Goal: Task Accomplishment & Management: Use online tool/utility

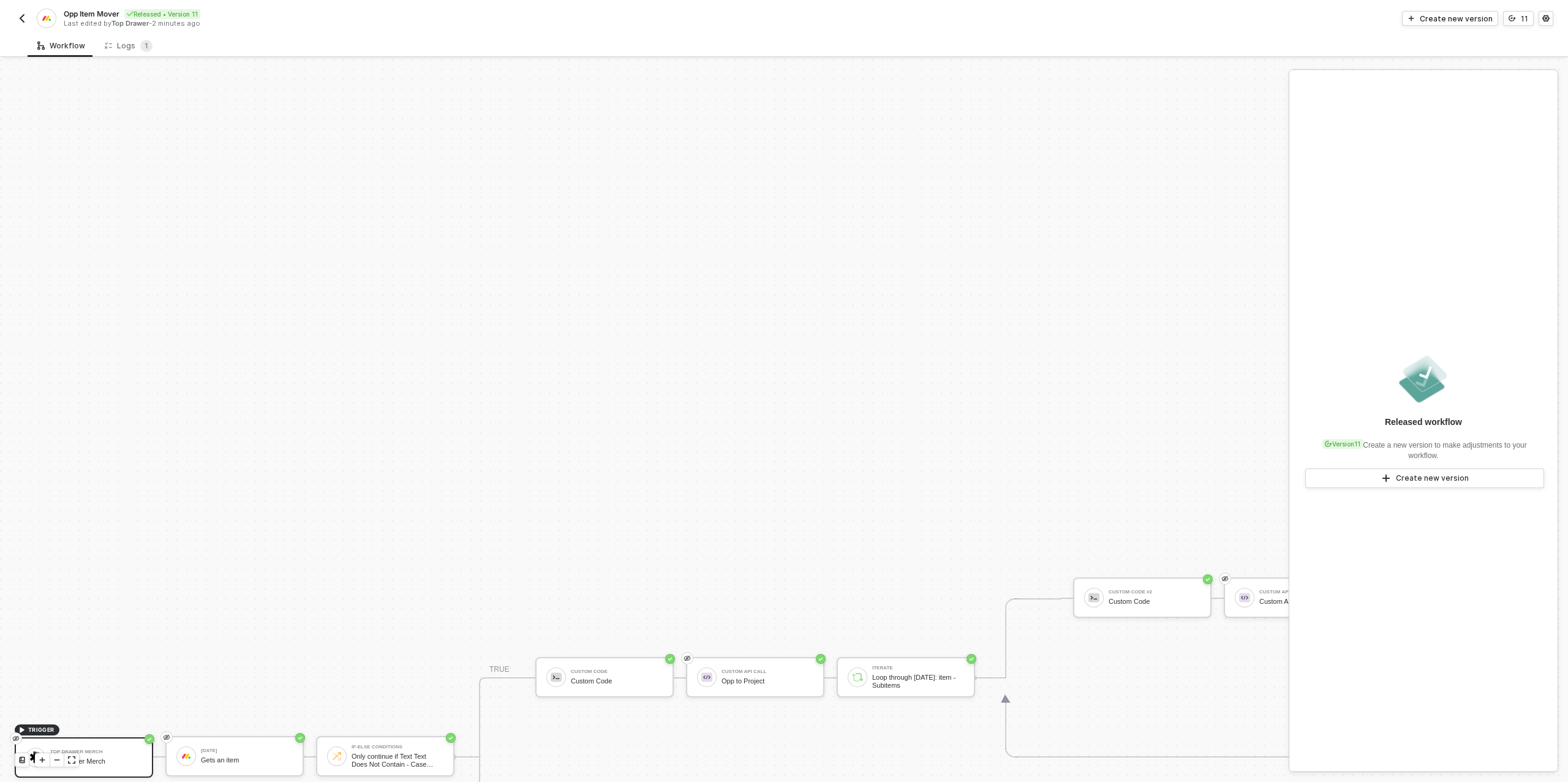
scroll to position [348, 0]
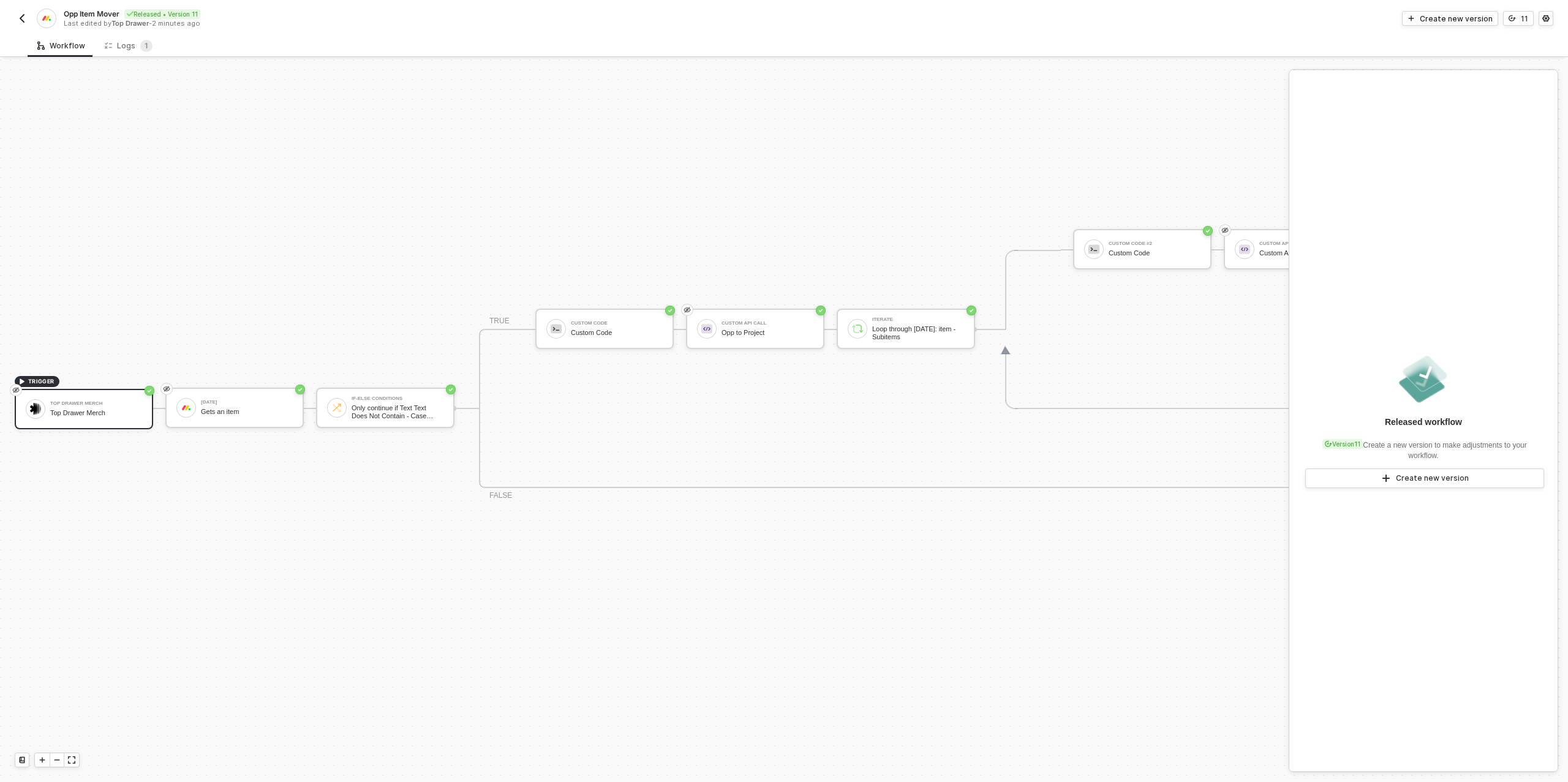
click at [21, 18] on img "button" at bounding box center [22, 18] width 10 height 10
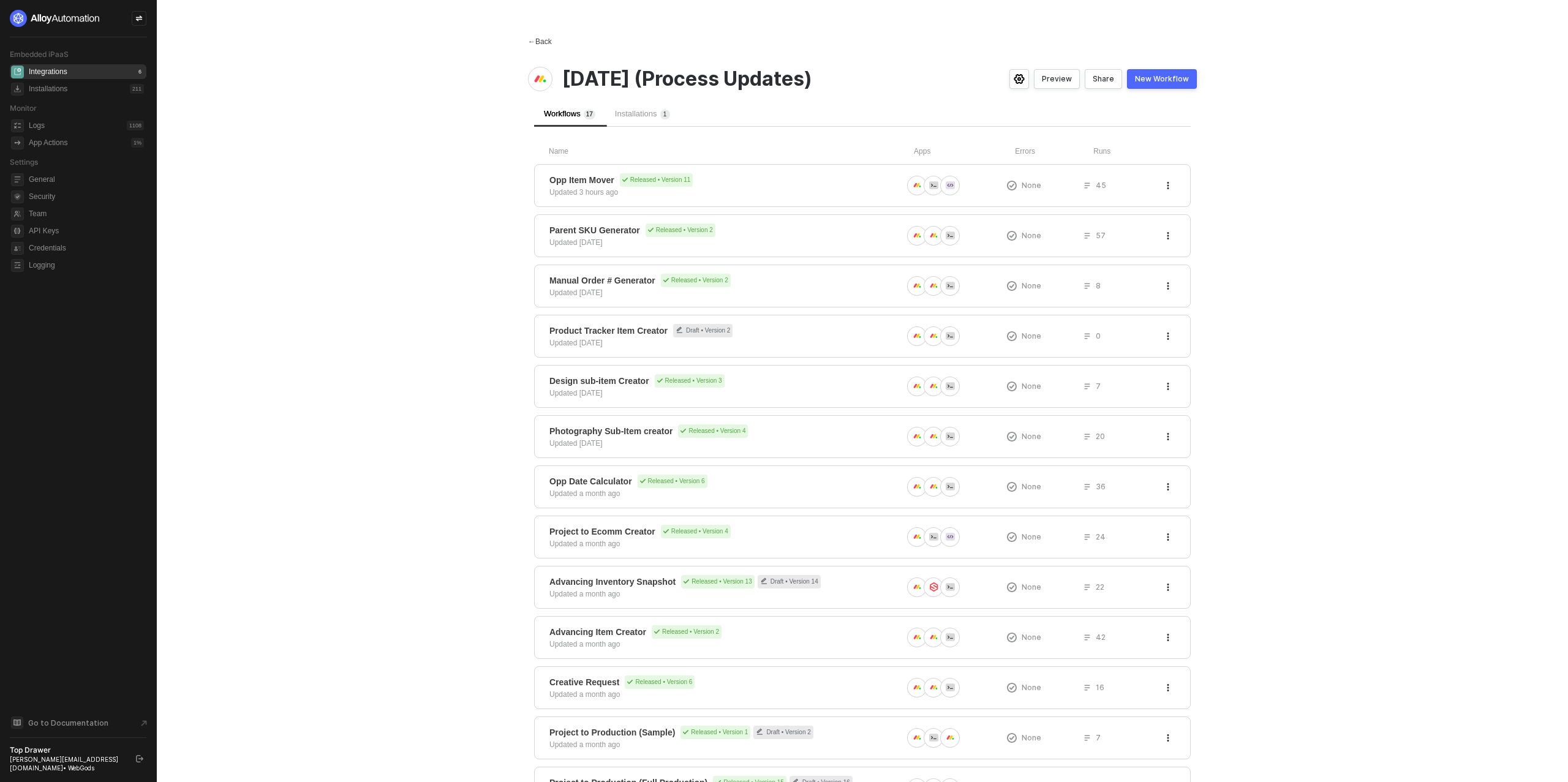
click at [537, 44] on div "← Back" at bounding box center [540, 41] width 24 height 11
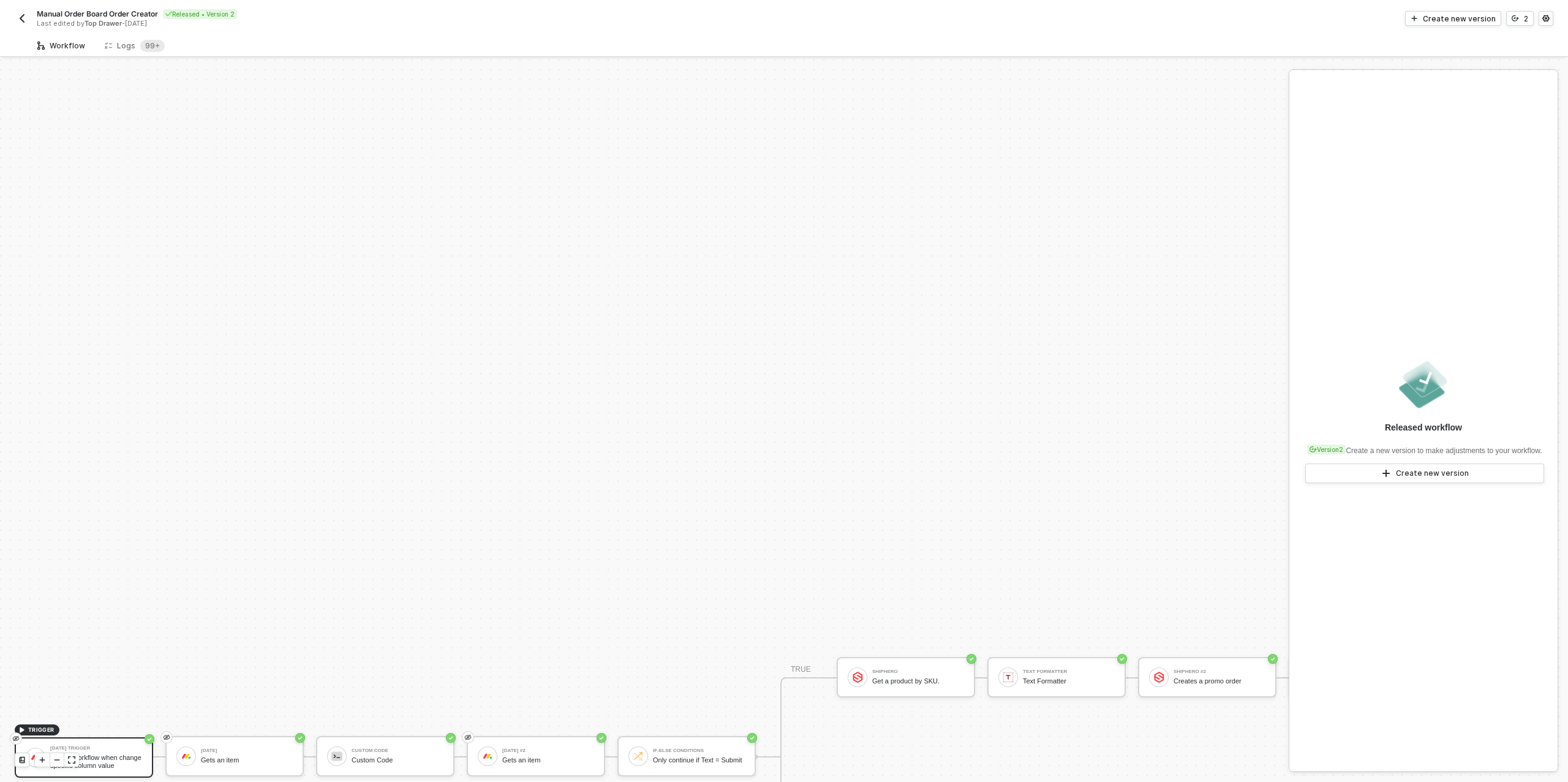
scroll to position [348, 0]
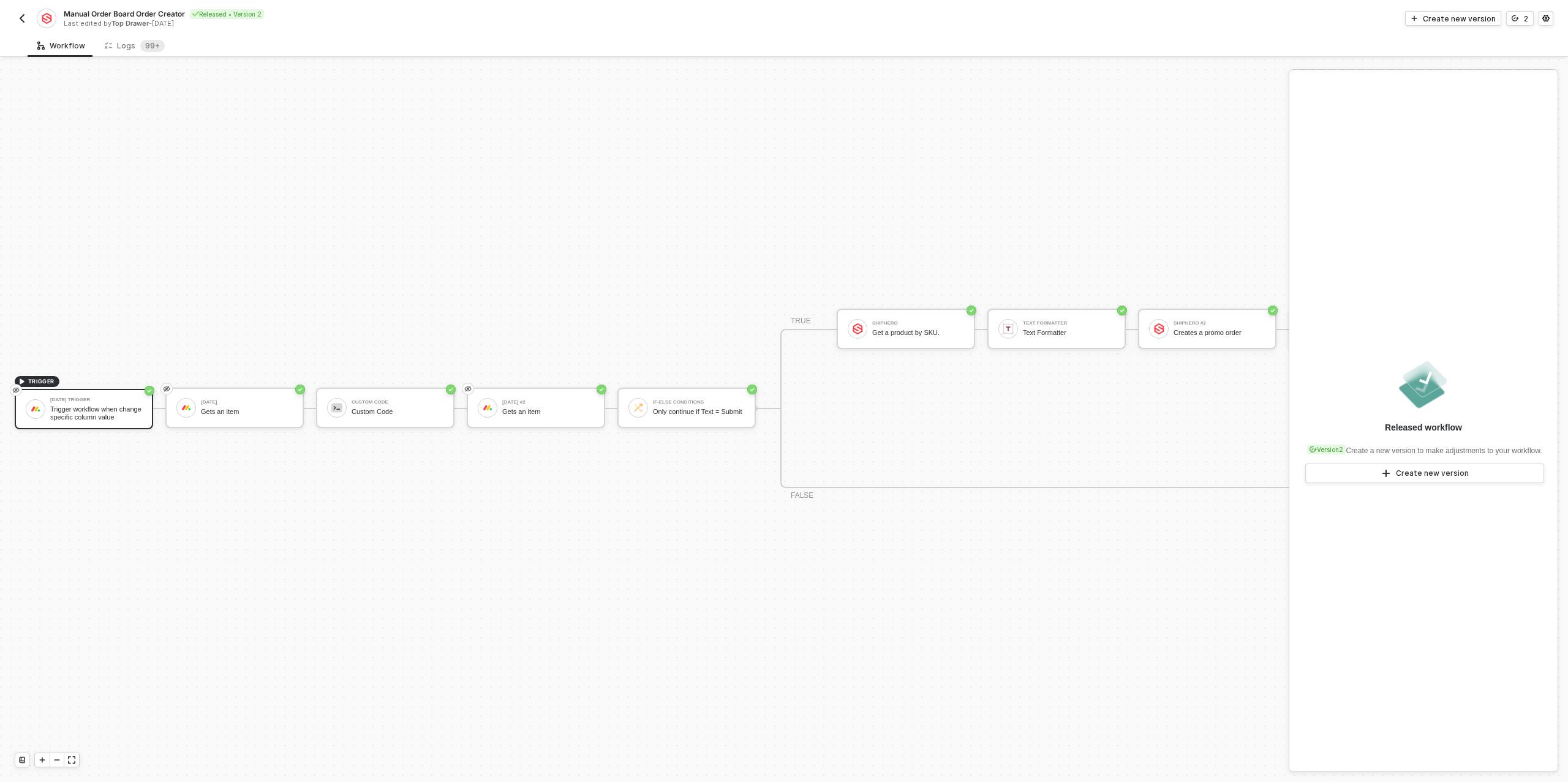
click at [18, 18] on img "button" at bounding box center [22, 18] width 10 height 10
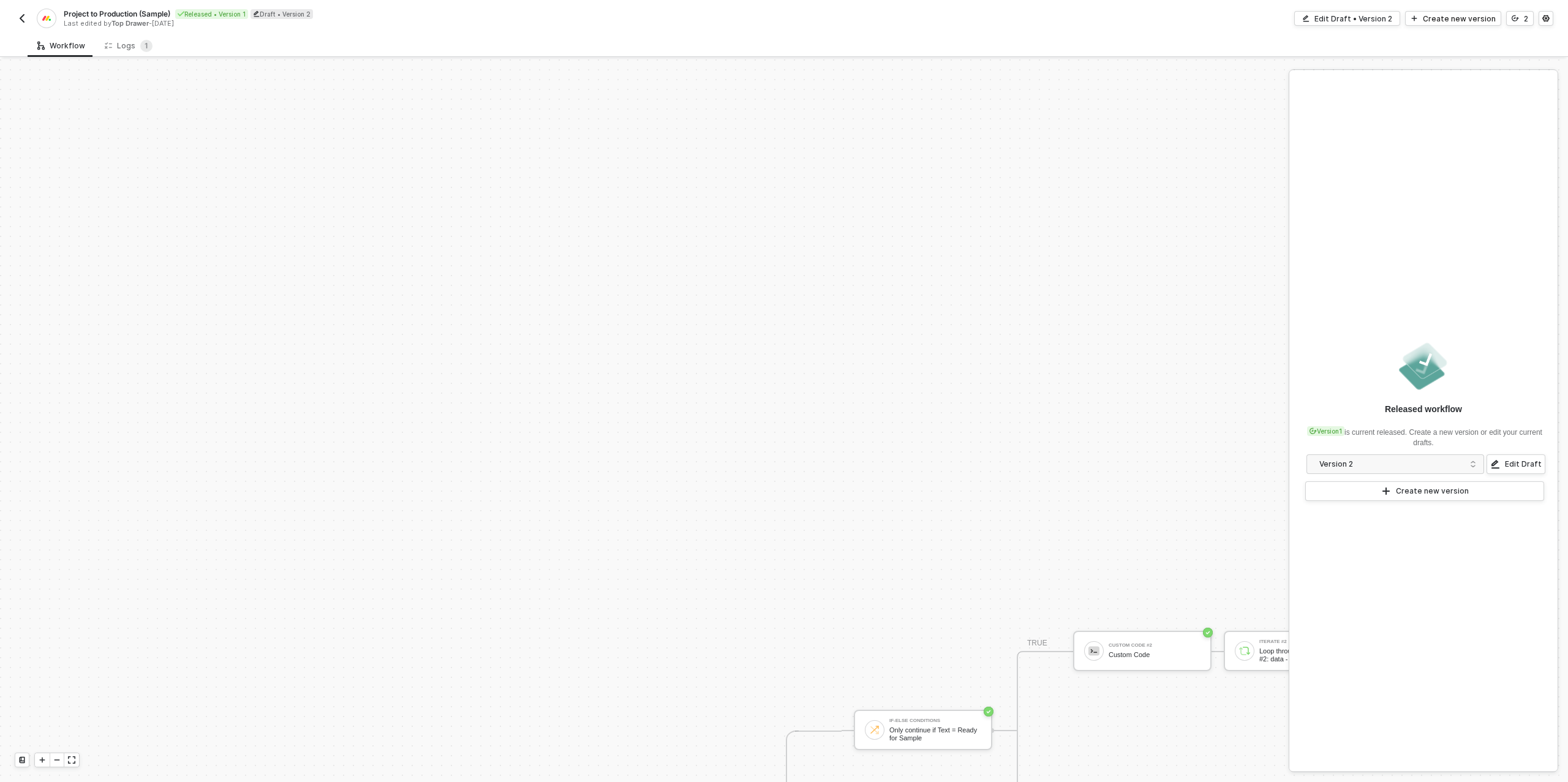
scroll to position [425, 0]
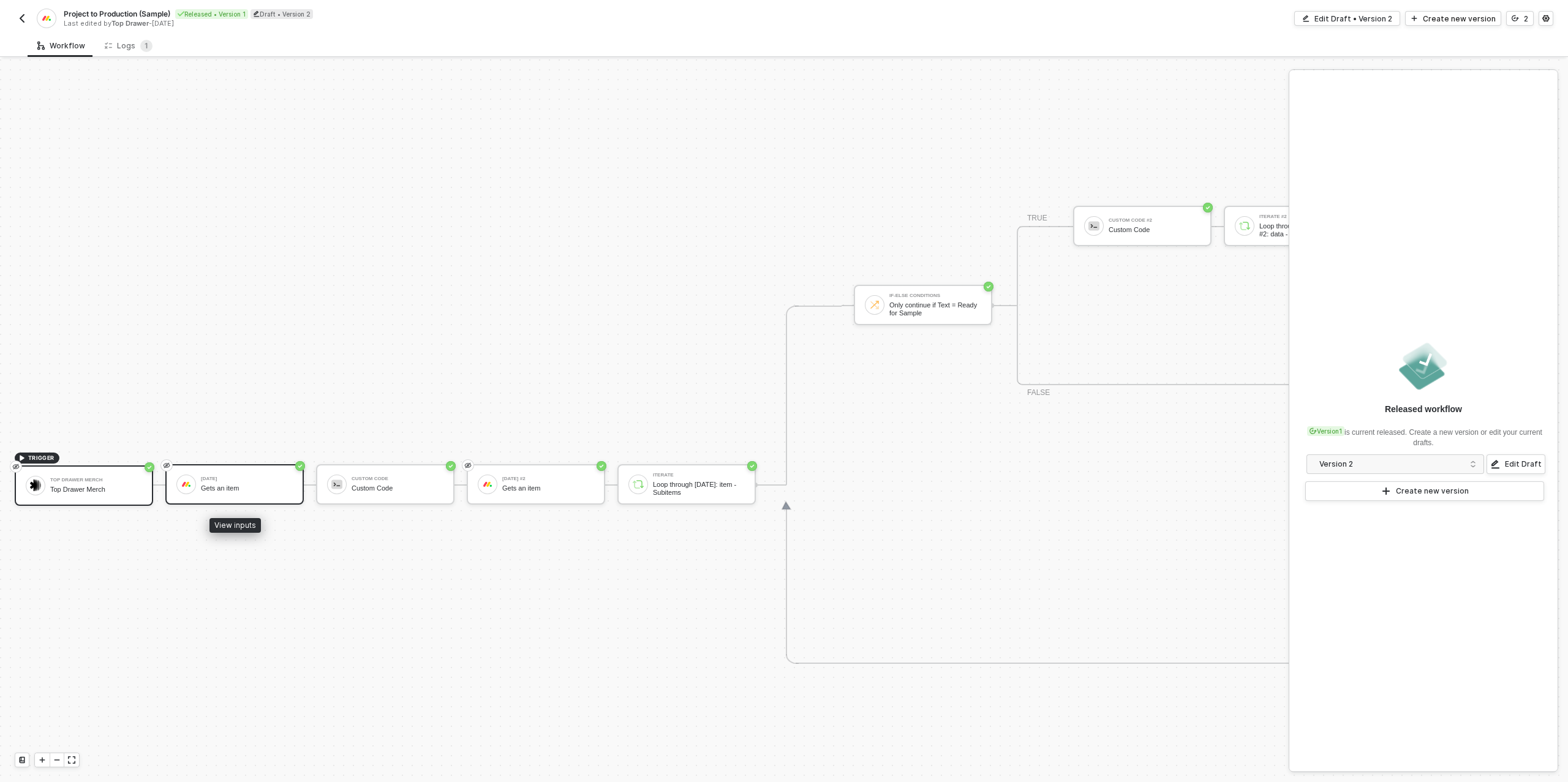
click at [270, 471] on div "Monday Gets an item" at bounding box center [234, 485] width 138 height 41
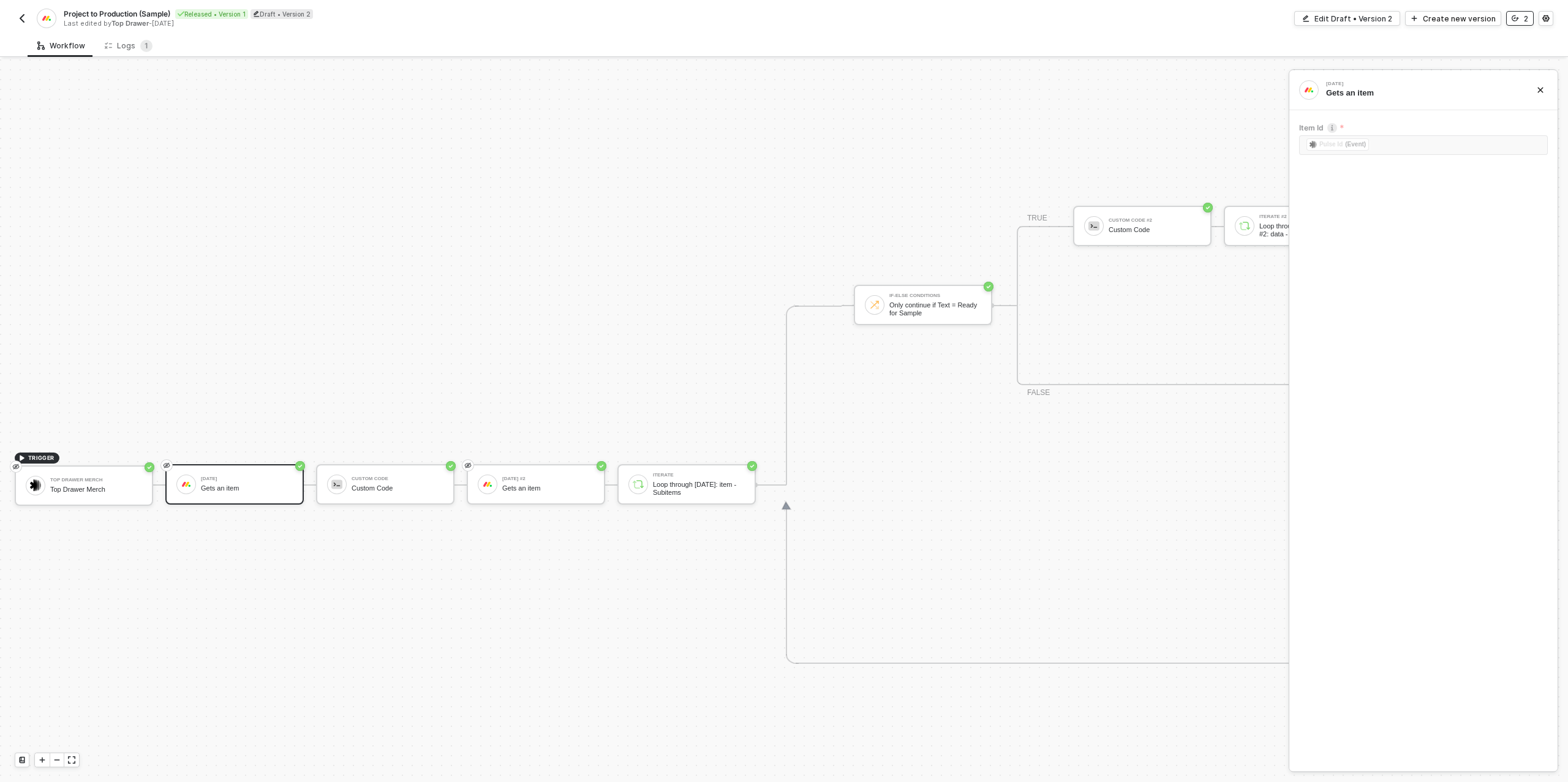
click at [1519, 19] on button "2" at bounding box center [1520, 18] width 27 height 15
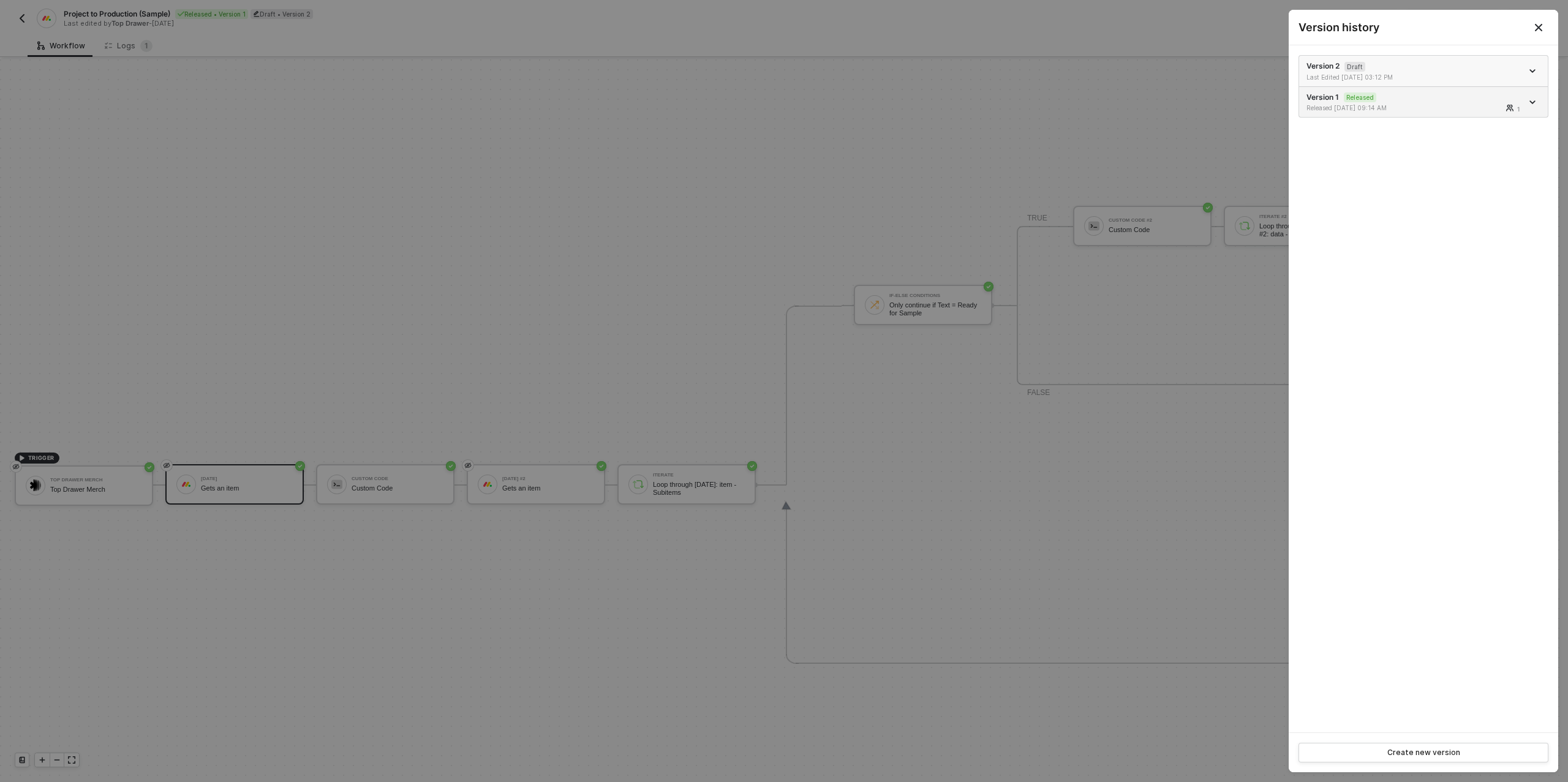
click at [1437, 69] on div "Version 2 Draft Last Edited 09/16/2025 03:12 PM" at bounding box center [1414, 71] width 216 height 21
click at [271, 490] on div at bounding box center [784, 391] width 1568 height 782
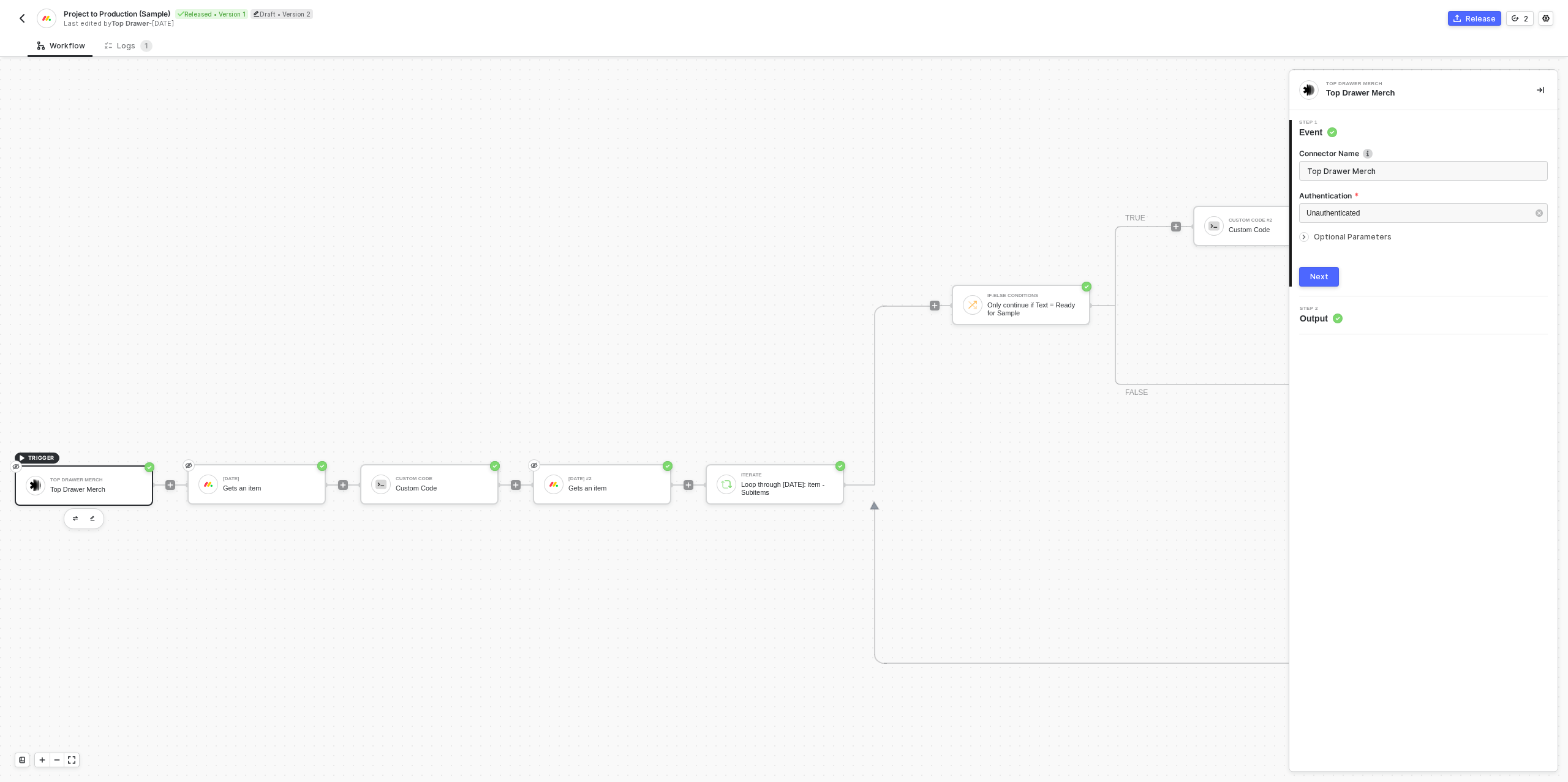
click at [280, 486] on div "Gets an item" at bounding box center [268, 488] width 92 height 8
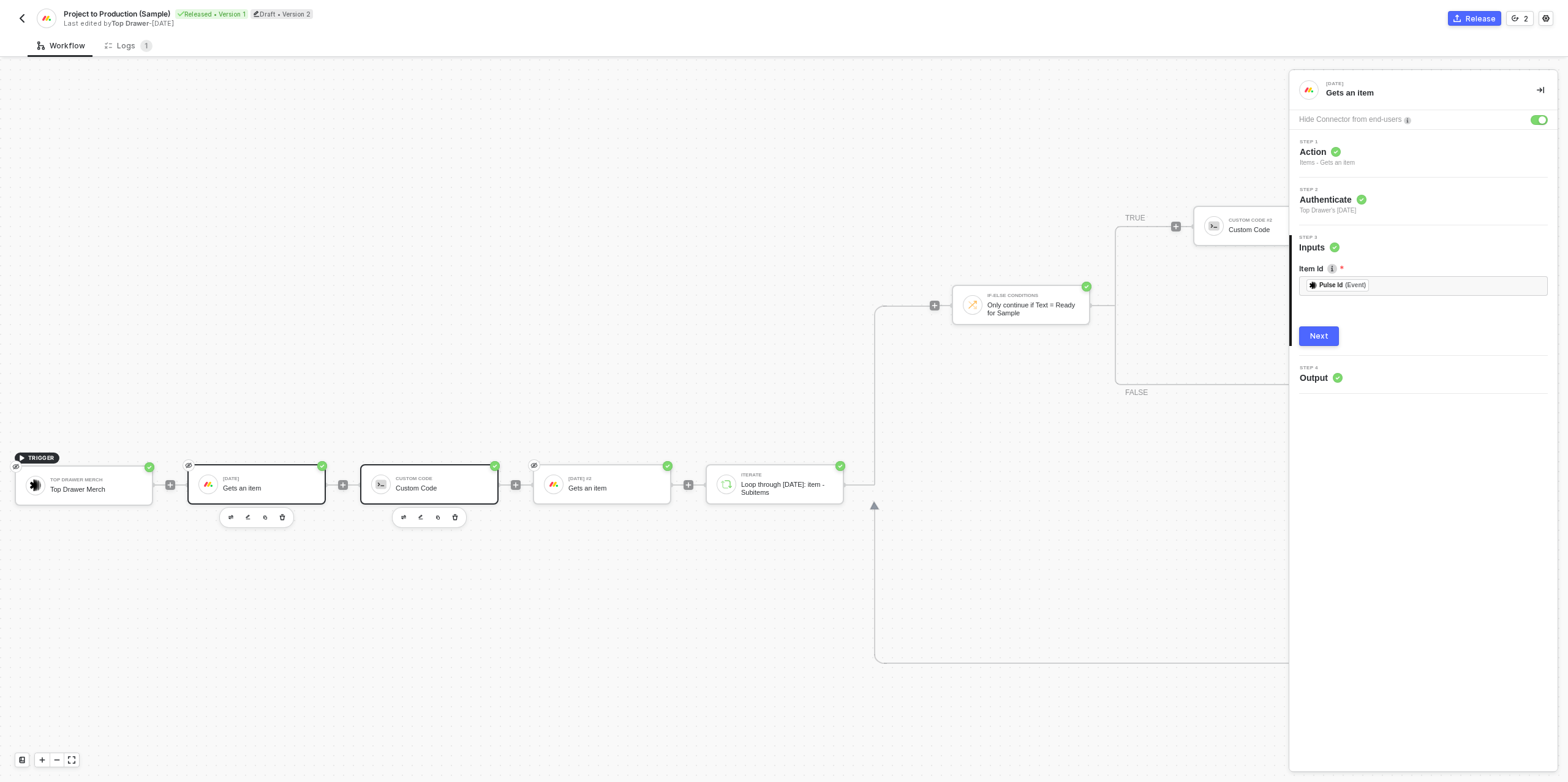
click at [422, 481] on div "Custom Code" at bounding box center [441, 478] width 92 height 5
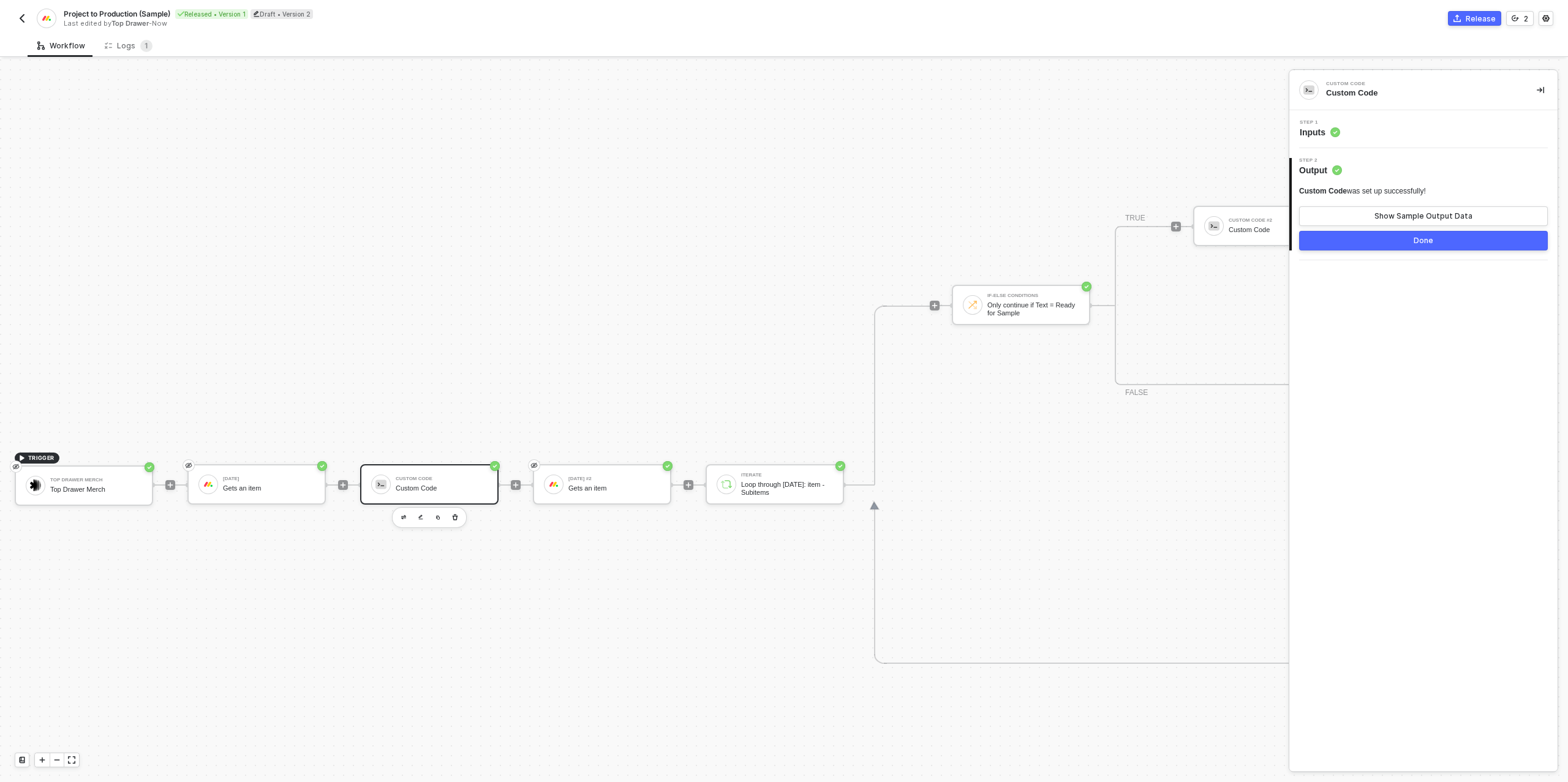
click at [1383, 125] on div "Step 1 Inputs" at bounding box center [1425, 129] width 266 height 18
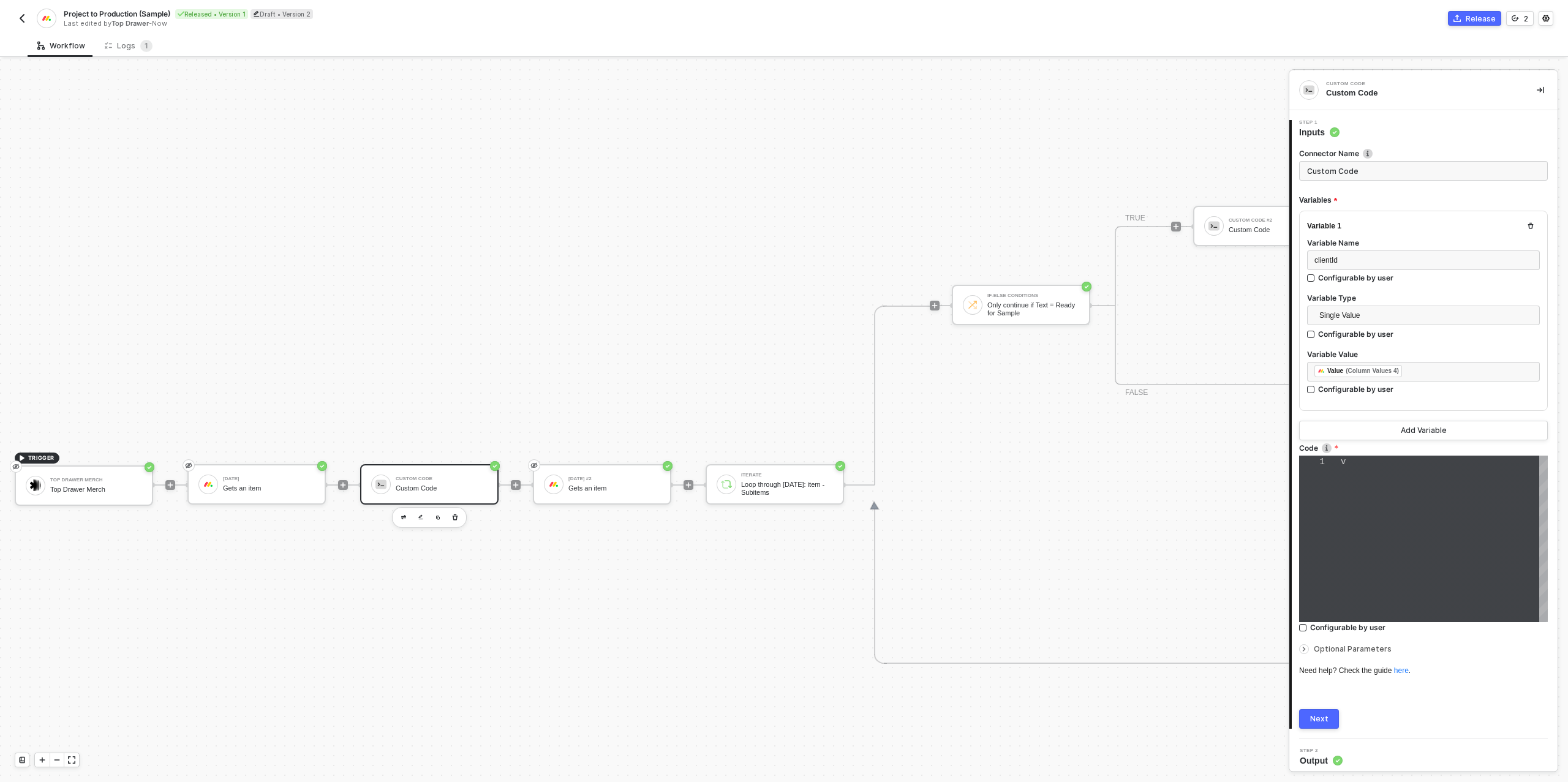
type textarea "var clientRes = JSON.parse(inputData.clientId); // Extract the linkedPulseId fr…"
click at [629, 485] on div "Gets an item" at bounding box center [614, 488] width 92 height 8
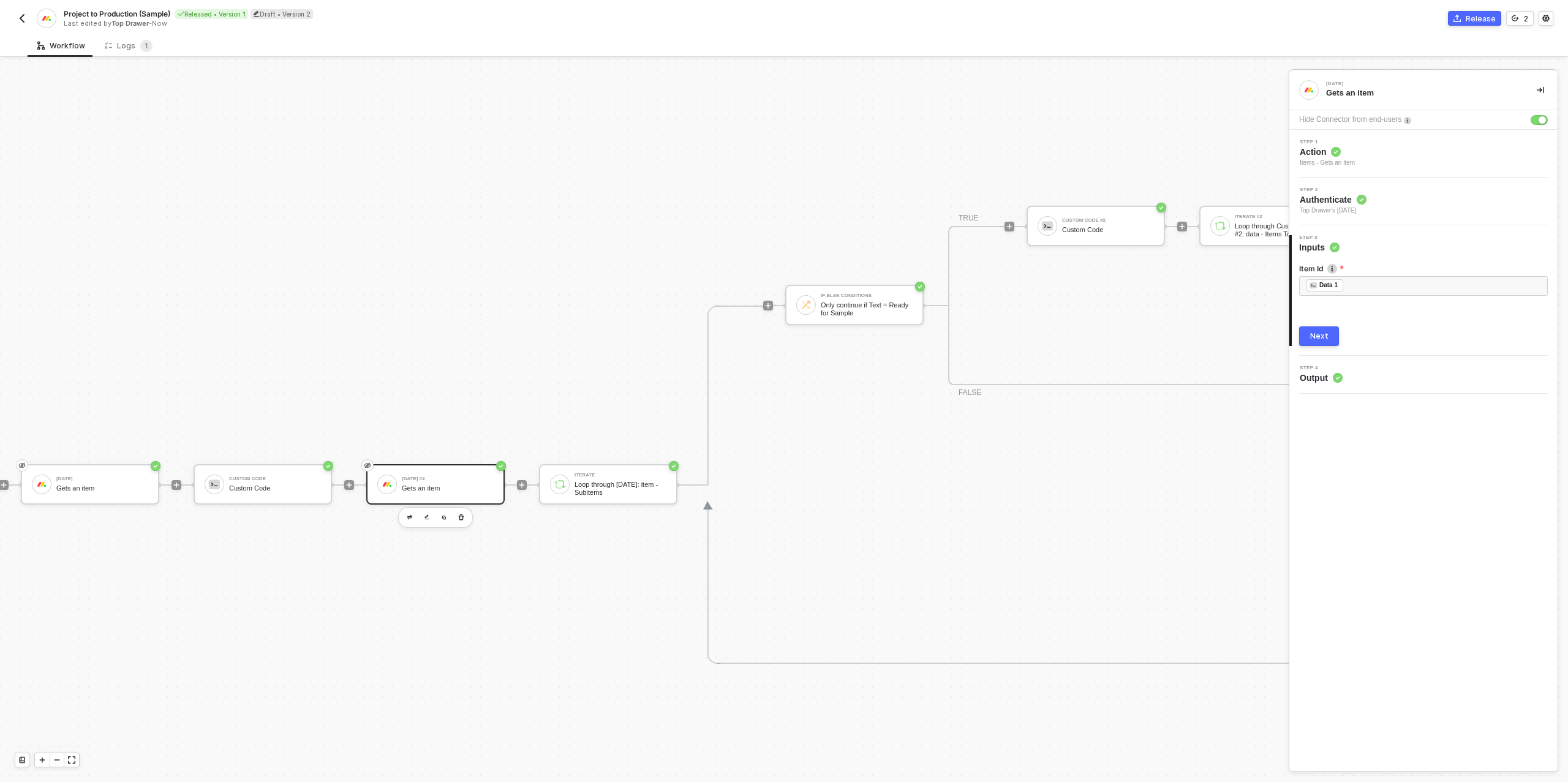
scroll to position [425, 312]
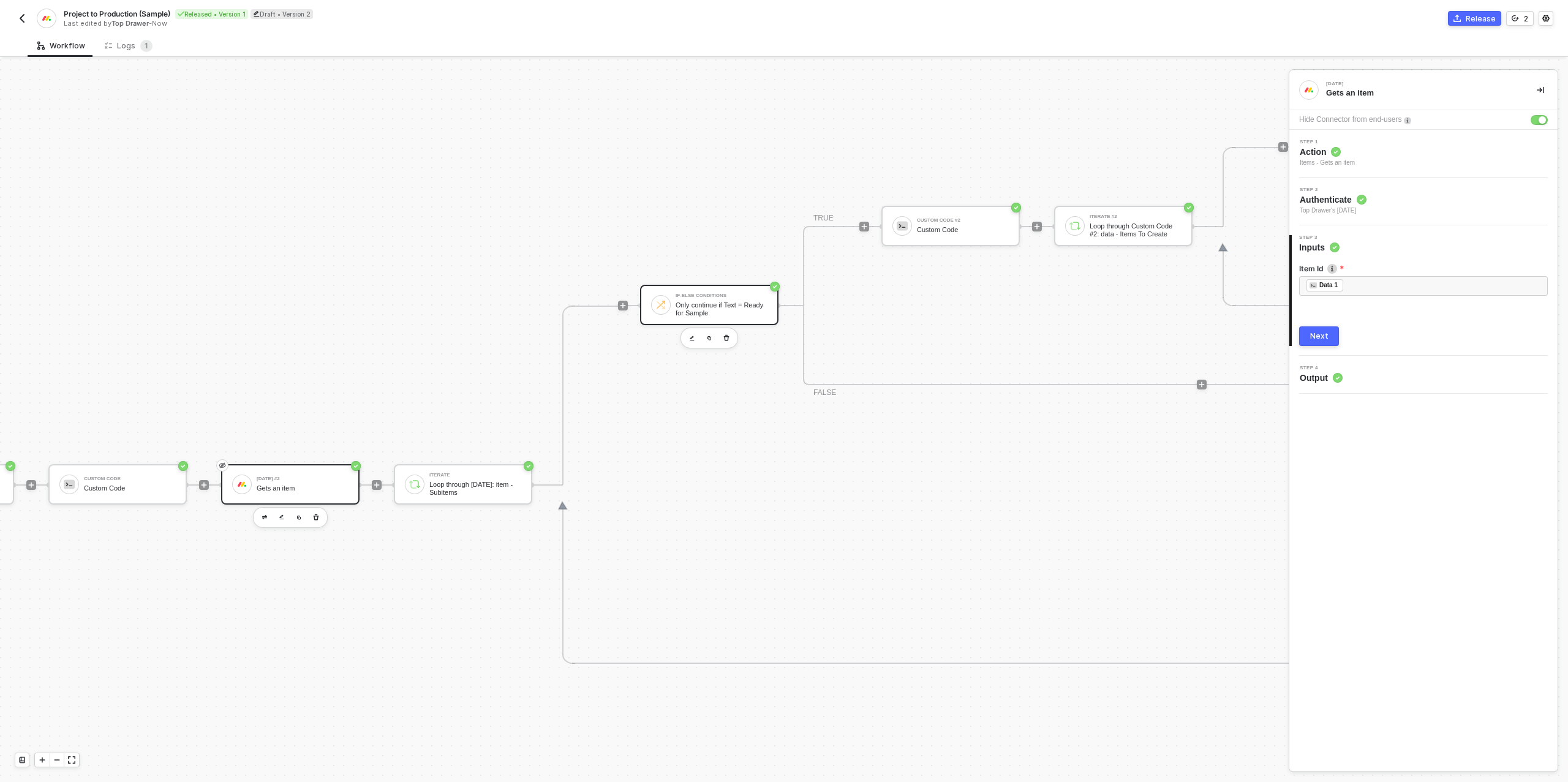
click at [726, 307] on div "Only continue if Text = Ready for Sample" at bounding box center [721, 309] width 92 height 15
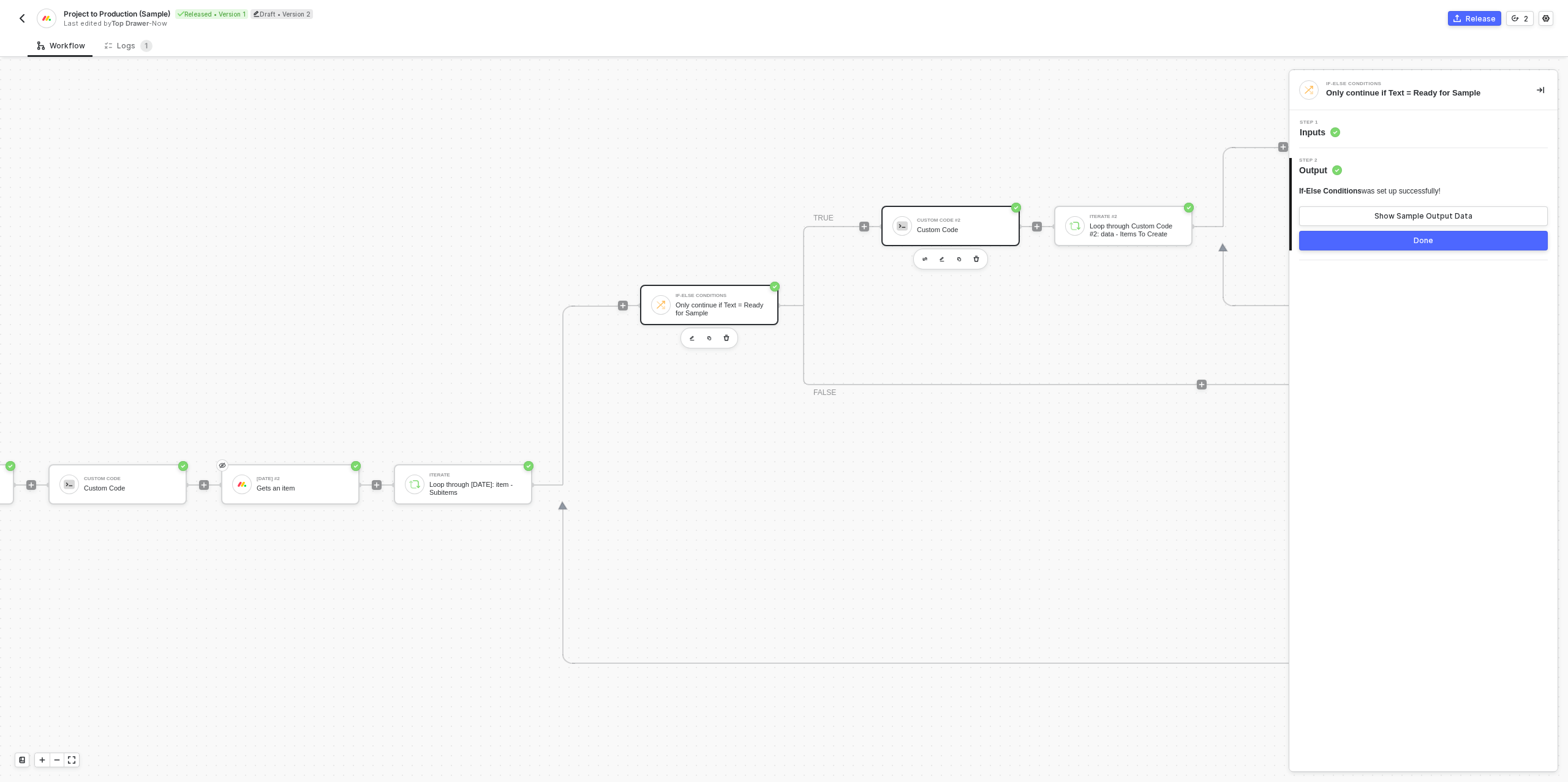
click at [959, 230] on div "Custom Code" at bounding box center [962, 230] width 92 height 8
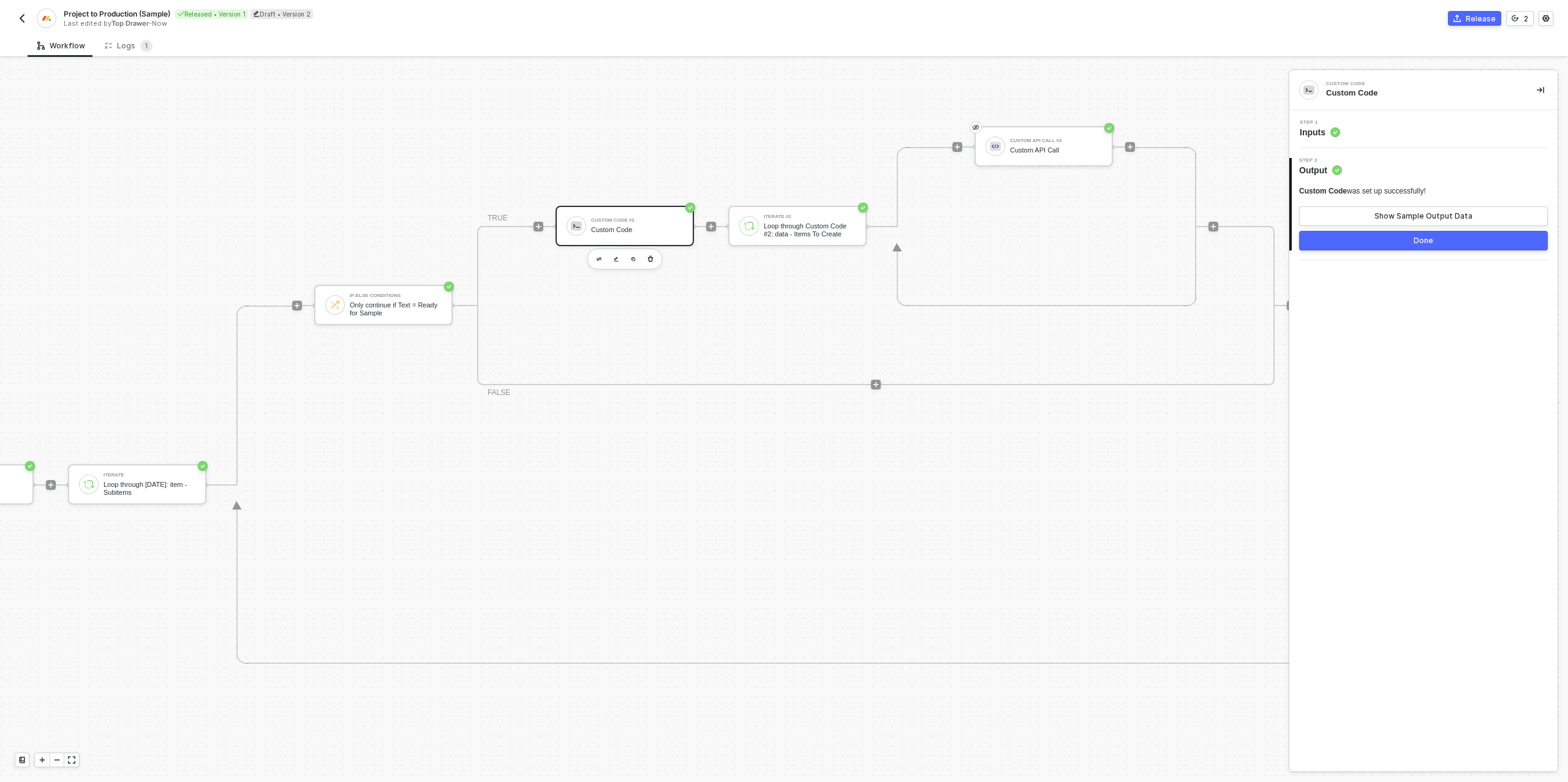
scroll to position [425, 659]
click at [1342, 137] on div "Step 1 Inputs" at bounding box center [1425, 129] width 266 height 18
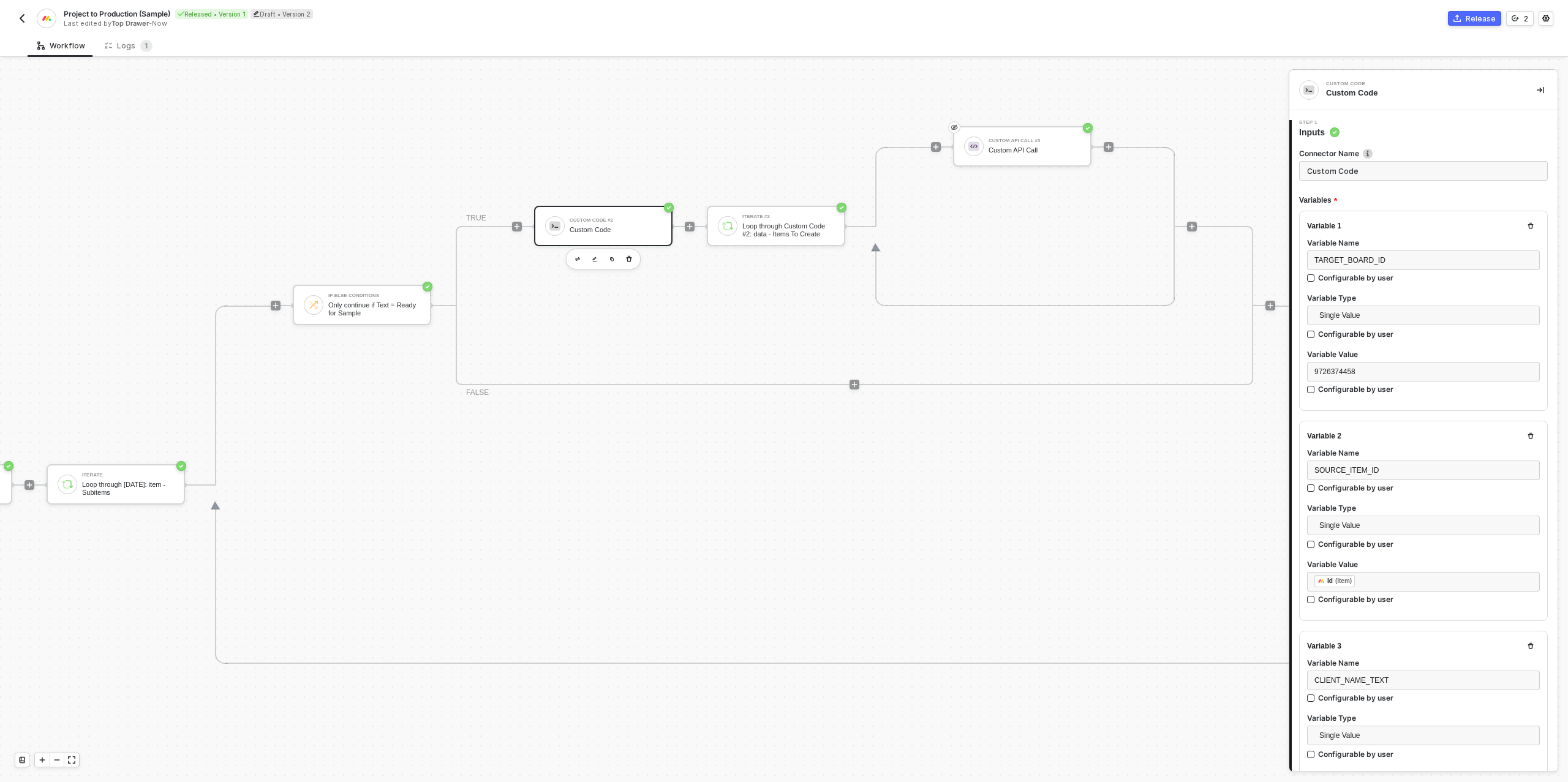
type textarea "/* Build one or many target items for Production board → returns { itemsToCreat…"
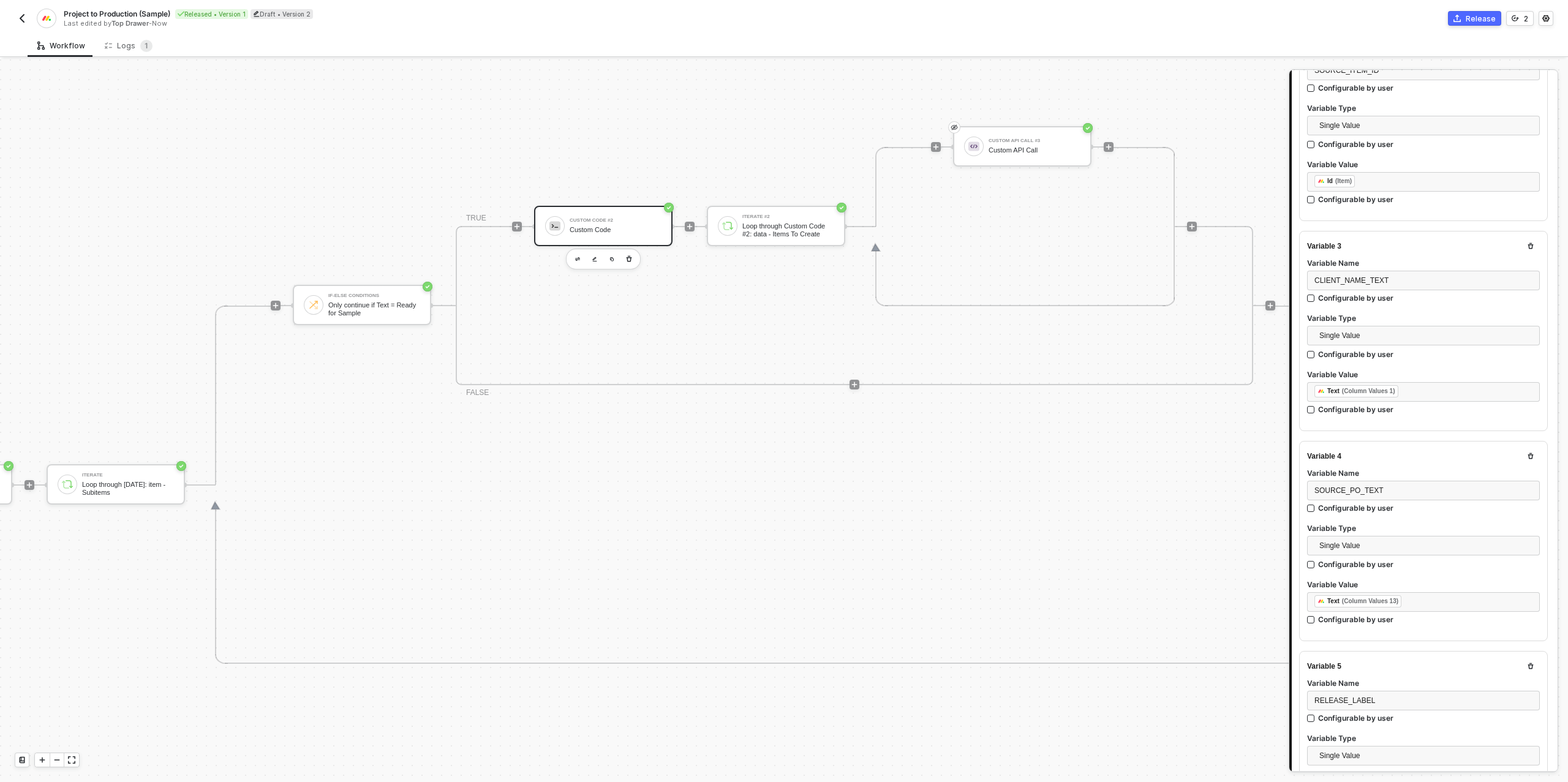
scroll to position [417, 0]
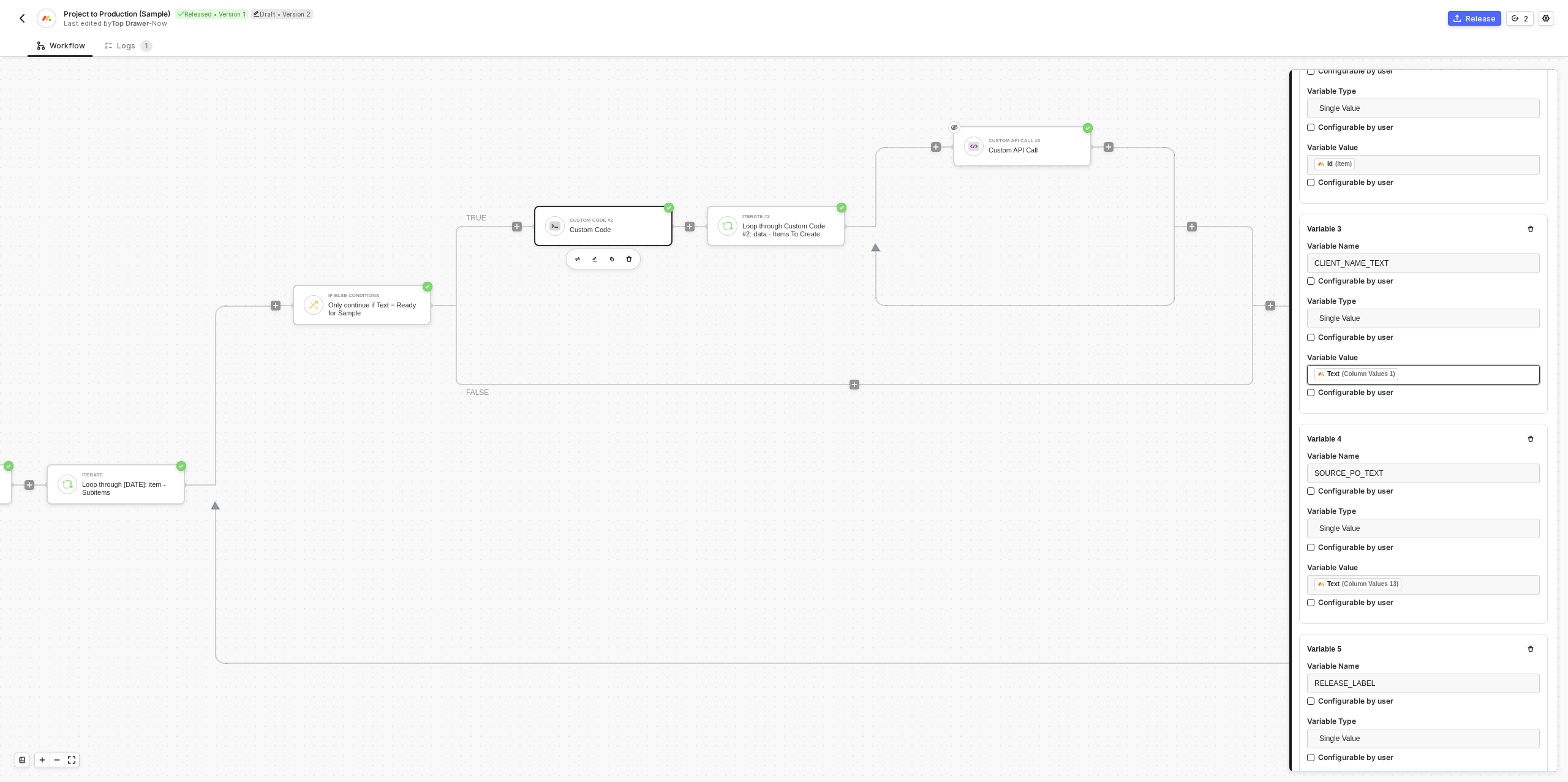
click at [1427, 374] on div "﻿ ﻿ Text (Column Values 1) ﻿" at bounding box center [1423, 374] width 218 height 13
click at [1145, 201] on div "Gets an item" at bounding box center [1203, 203] width 152 height 10
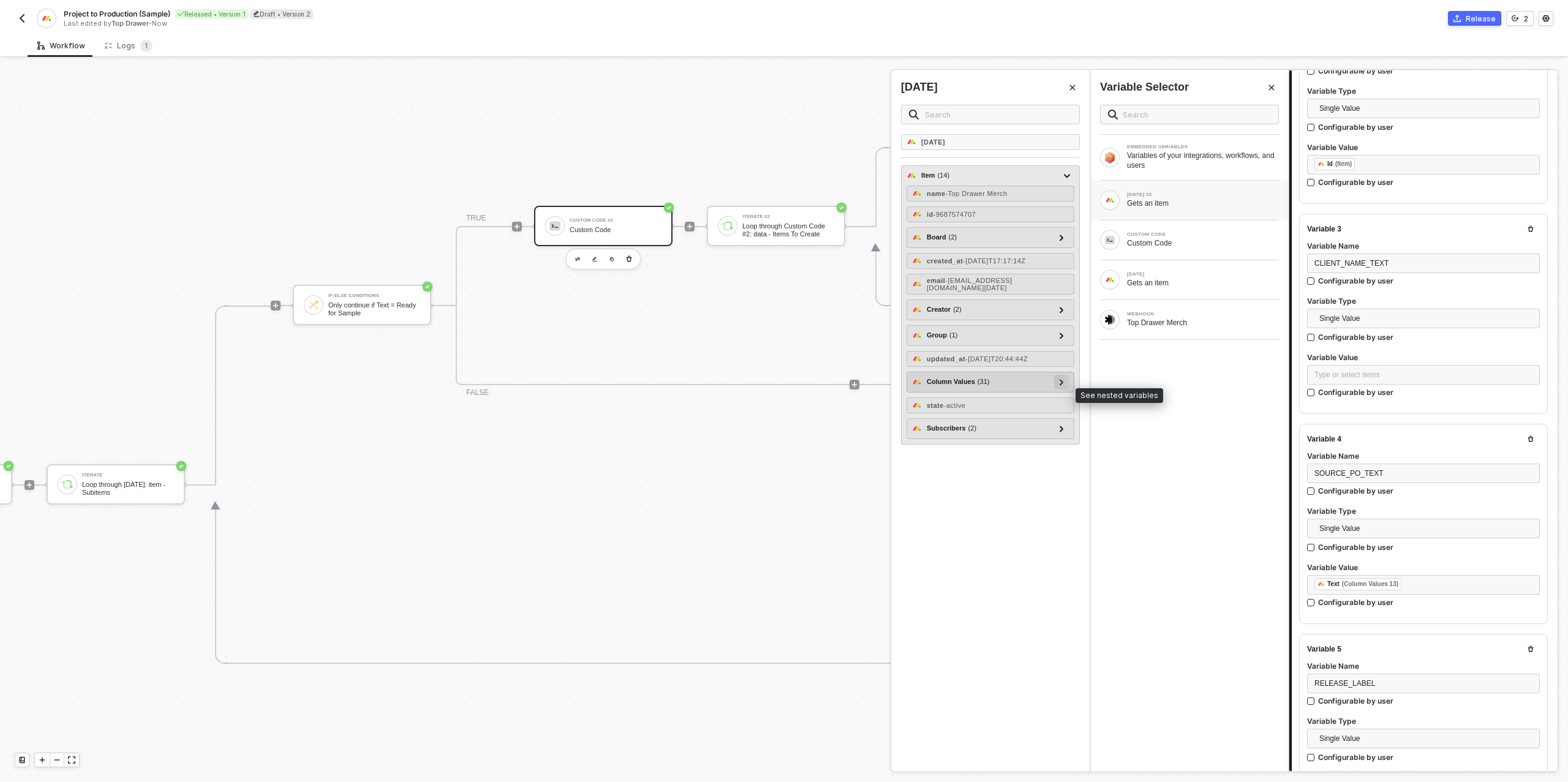
click at [1063, 389] on div at bounding box center [1061, 382] width 6 height 13
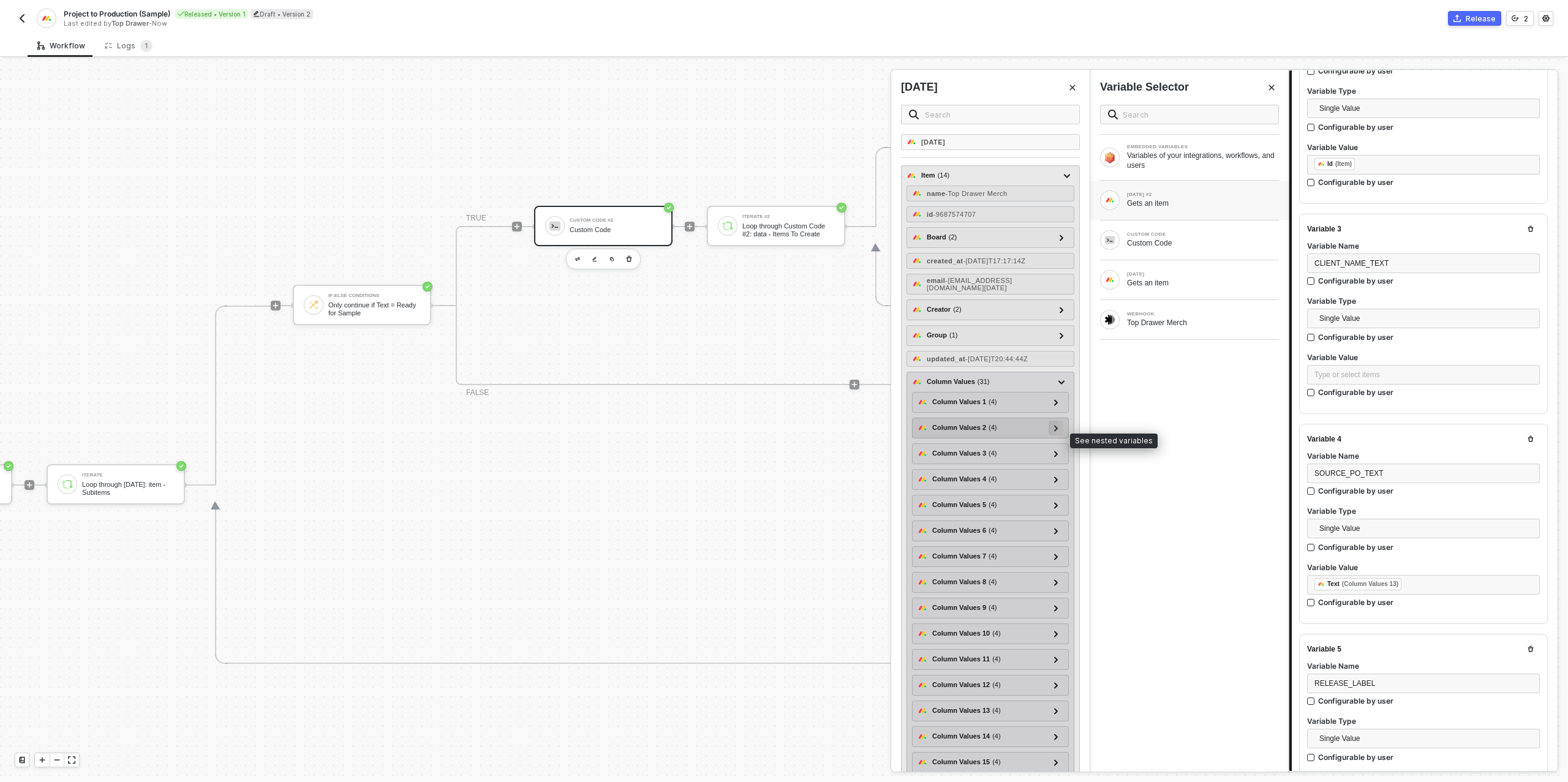
click at [1054, 434] on div at bounding box center [1056, 427] width 6 height 13
click at [1054, 431] on icon at bounding box center [1056, 429] width 6 height 4
click at [1057, 405] on icon at bounding box center [1057, 402] width 4 height 6
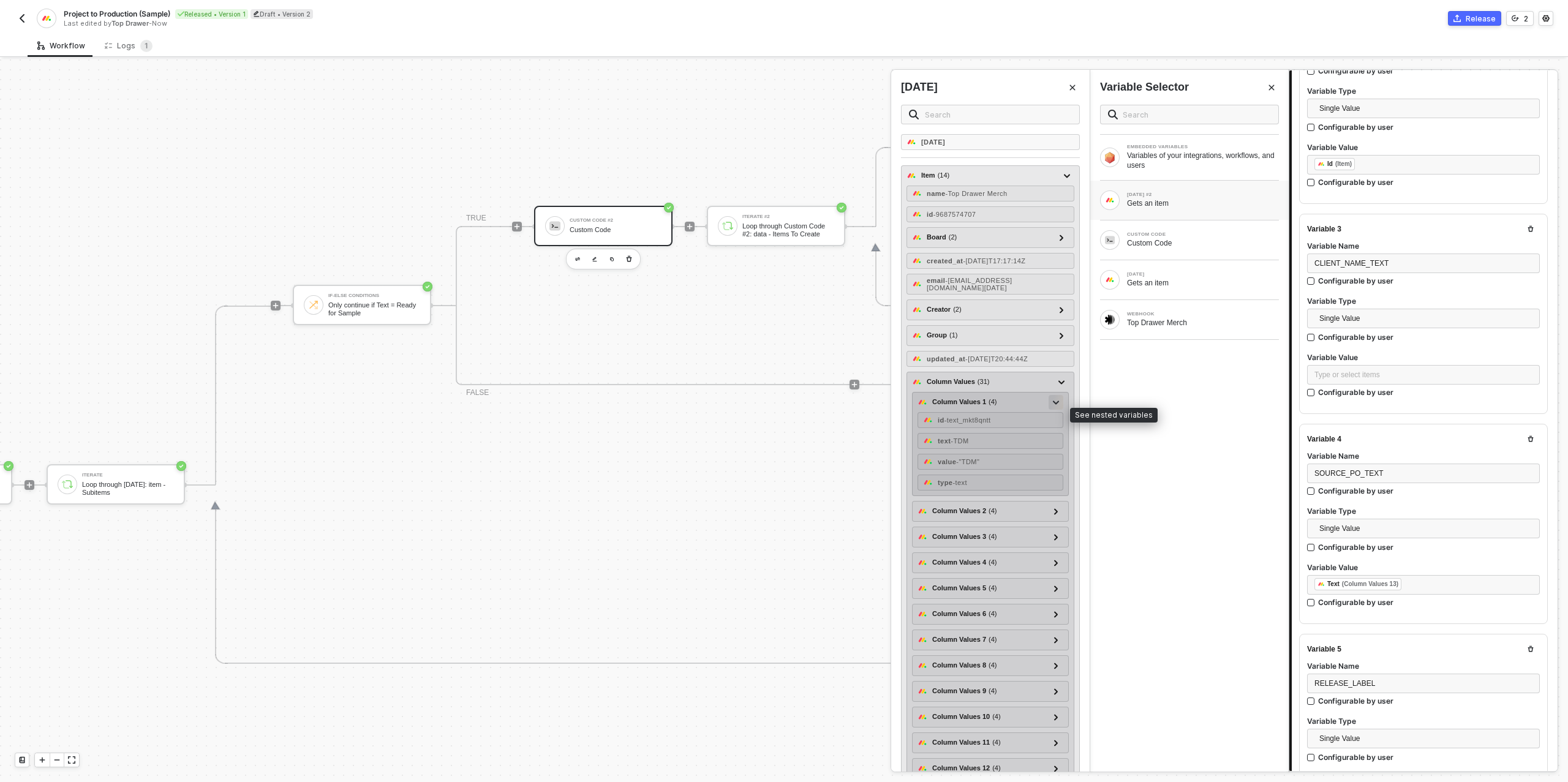
click at [1057, 405] on icon at bounding box center [1056, 403] width 6 height 4
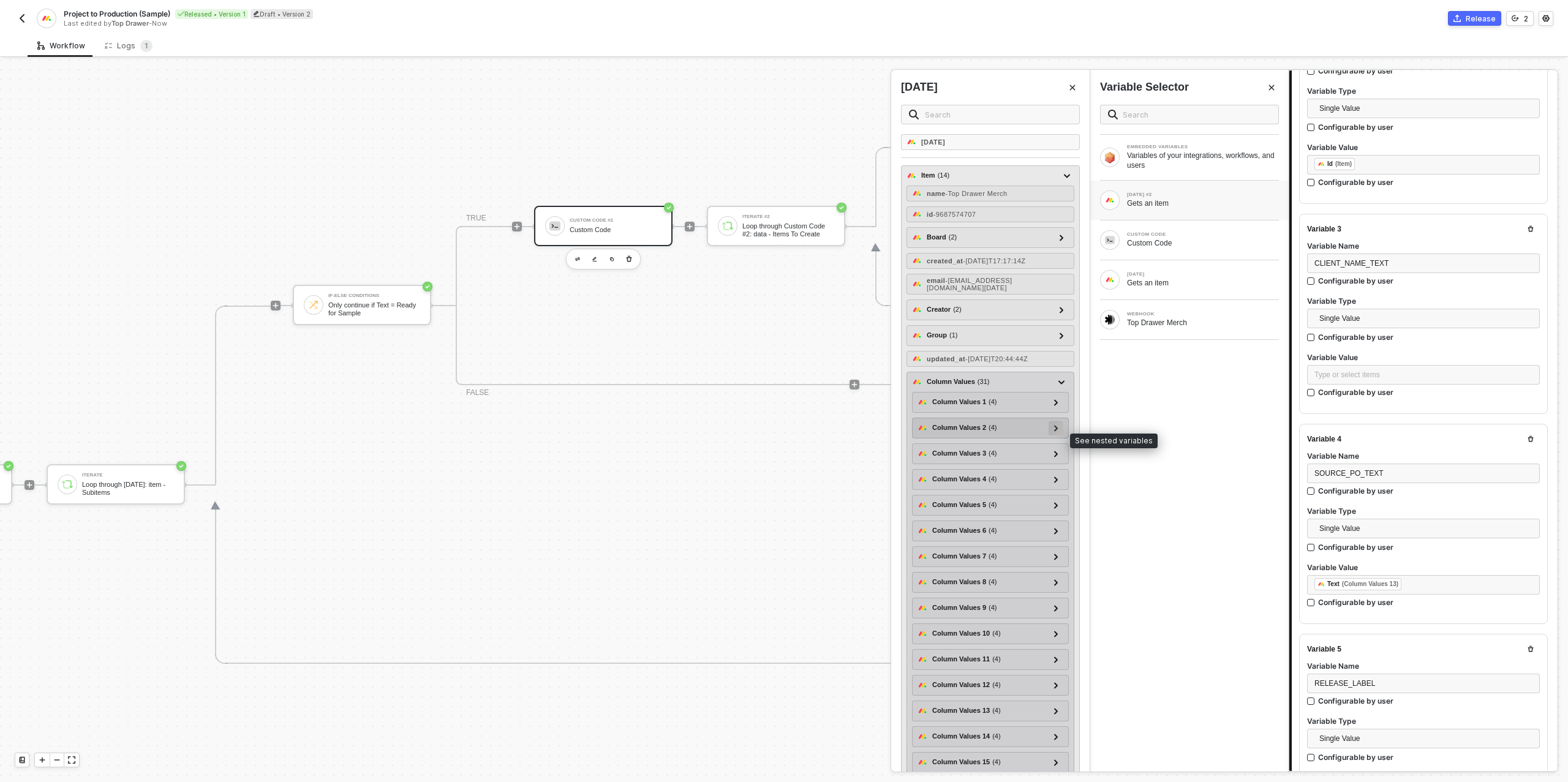
click at [1056, 434] on div at bounding box center [1056, 427] width 6 height 13
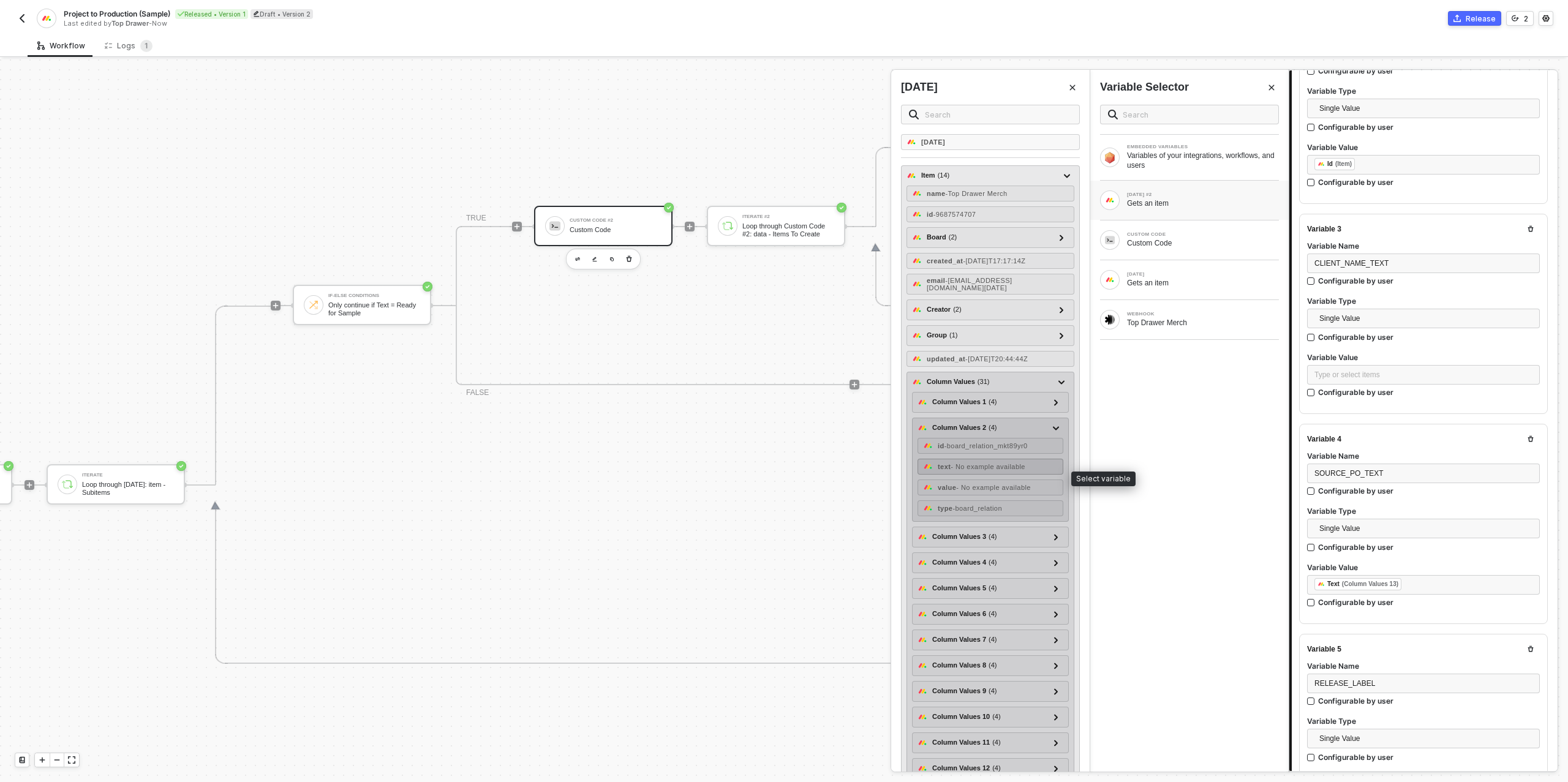
click at [1005, 471] on span "- No example available" at bounding box center [988, 467] width 74 height 7
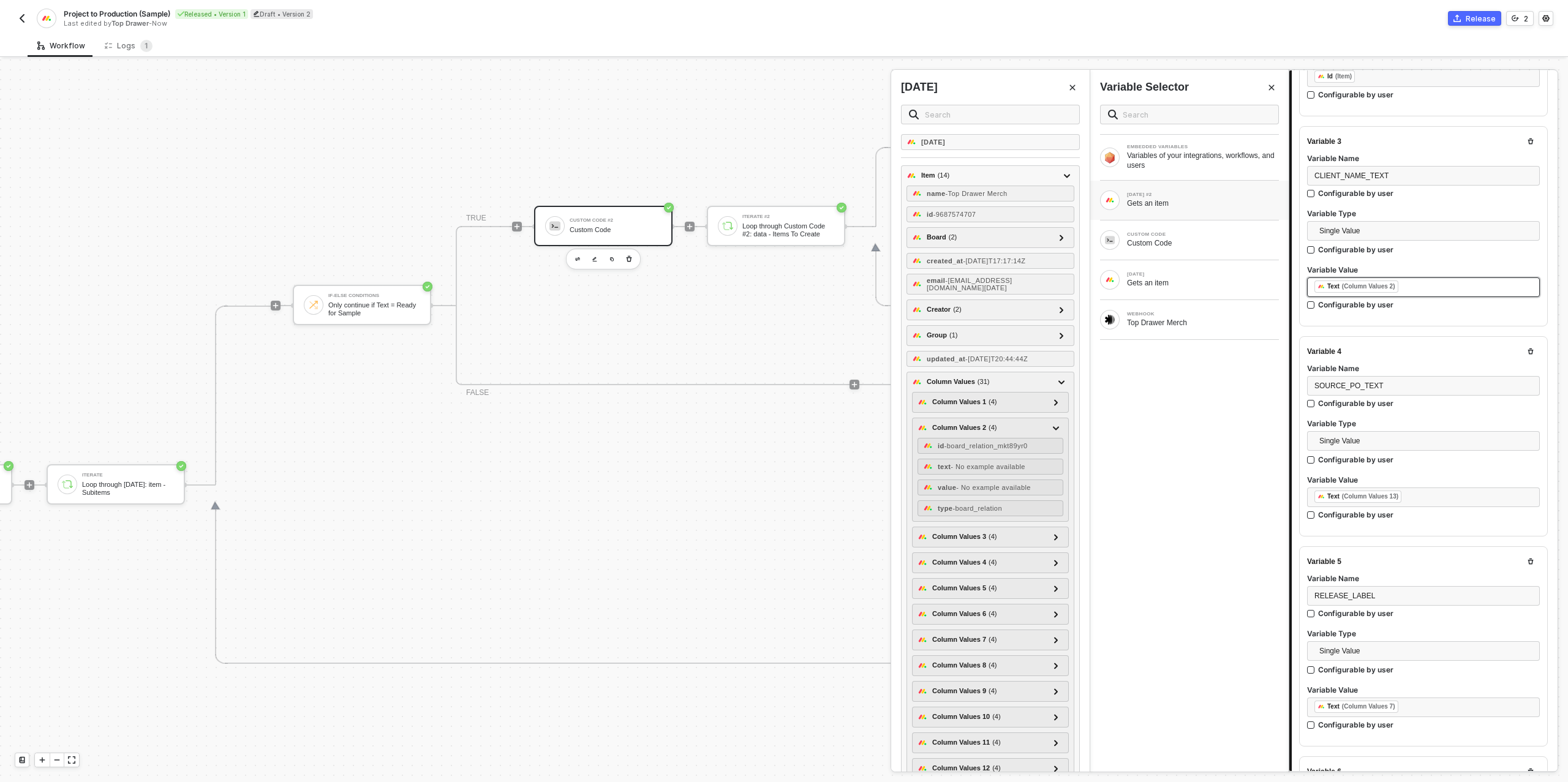
scroll to position [509, 0]
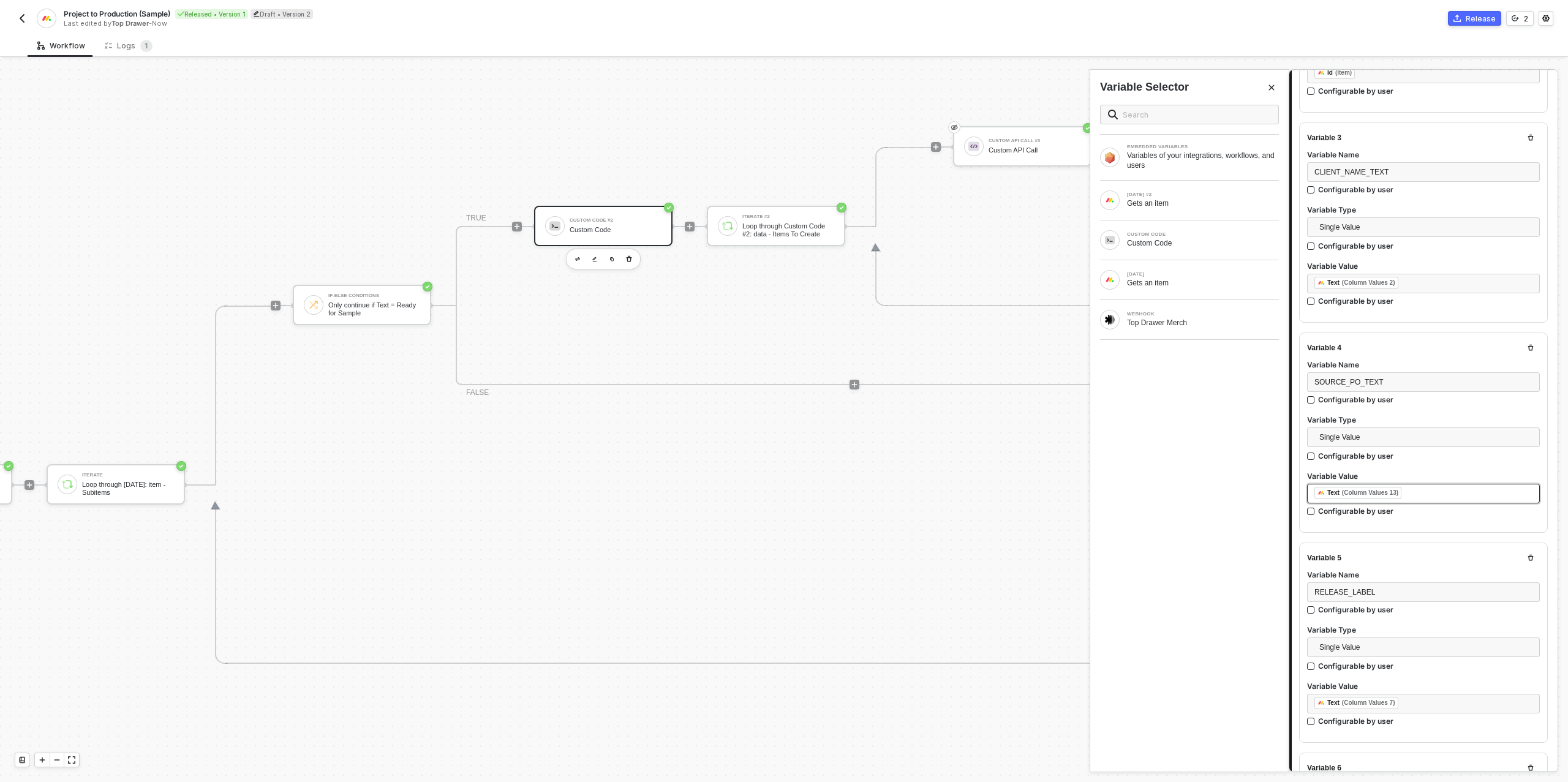
click at [1439, 494] on div "﻿ ﻿ Text (Column Values 13) ﻿" at bounding box center [1423, 493] width 218 height 13
click at [1165, 256] on div "CUSTOM CODE Custom Code" at bounding box center [1189, 240] width 198 height 39
click at [1163, 272] on div "MONDAY" at bounding box center [1203, 274] width 152 height 5
